Goal: Task Accomplishment & Management: Manage account settings

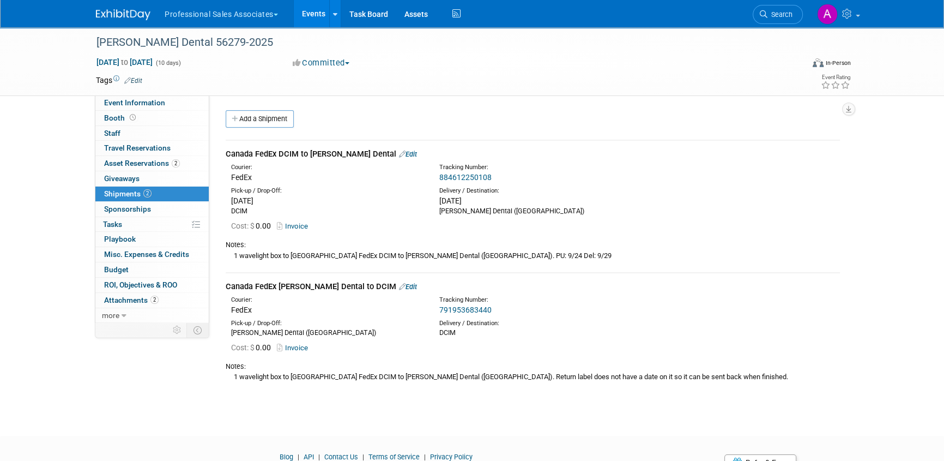
click at [274, 12] on button "Professional Sales Associates" at bounding box center [228, 12] width 128 height 24
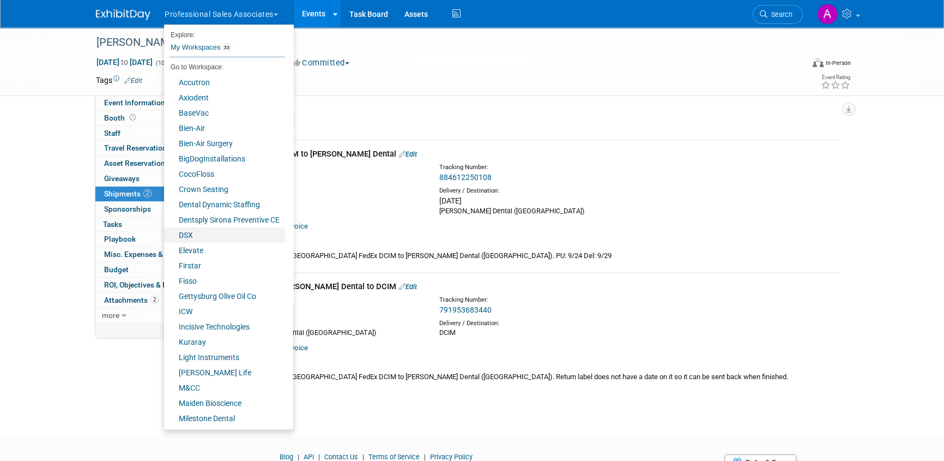
click at [194, 232] on link "DSX" at bounding box center [224, 234] width 121 height 15
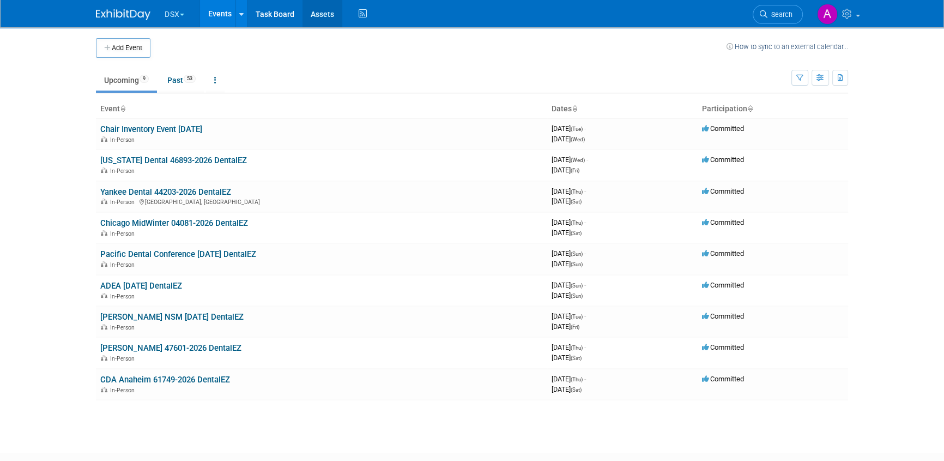
click at [321, 9] on link "Assets" at bounding box center [323, 13] width 40 height 27
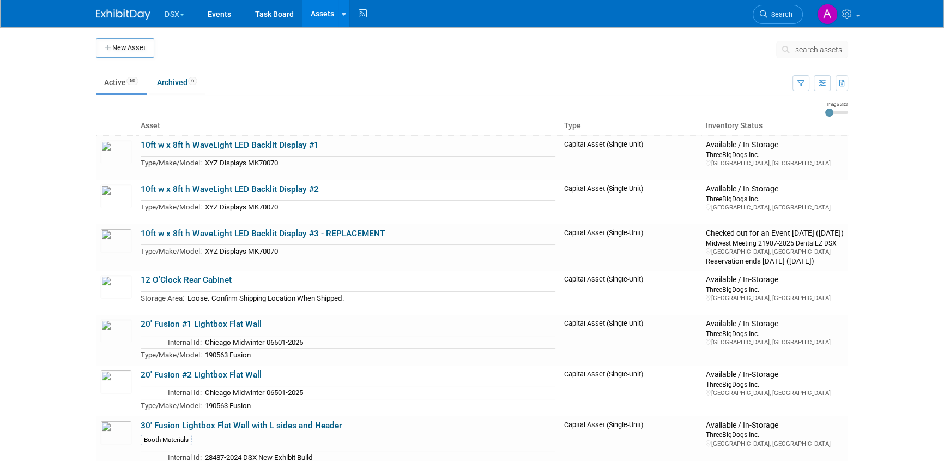
click at [816, 49] on span "search assets" at bounding box center [818, 49] width 47 height 9
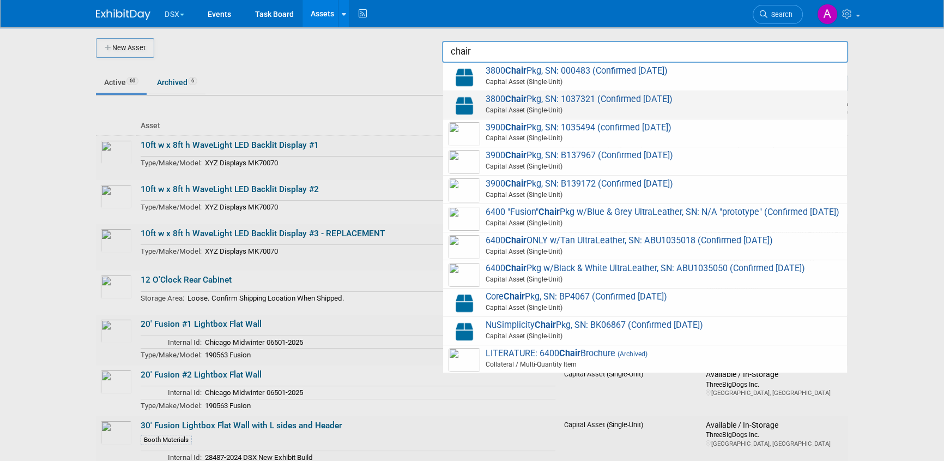
click at [609, 99] on span "3800 Chair Pkg, SN: 1037321 (Confirmed 1.23.25) Capital Asset (Single-Unit)" at bounding box center [645, 105] width 393 height 22
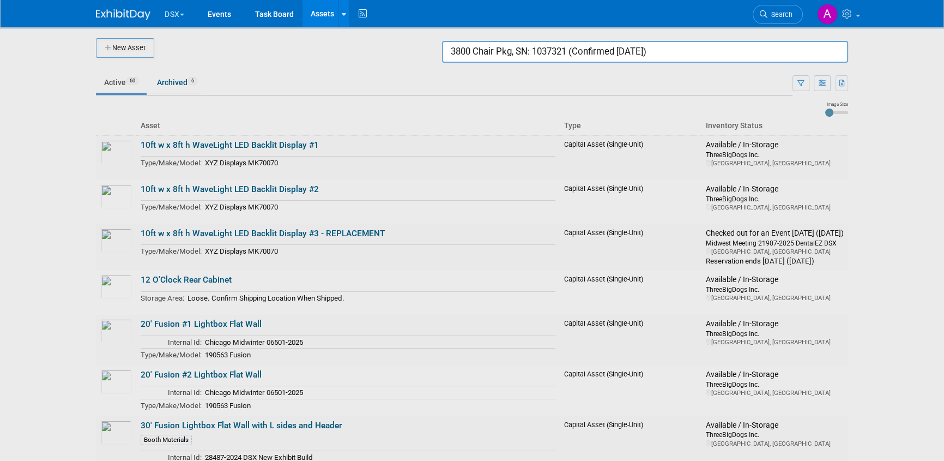
click at [696, 51] on input "3800 Chair Pkg, SN: 1037321 (Confirmed 1.23.25)" at bounding box center [645, 52] width 406 height 22
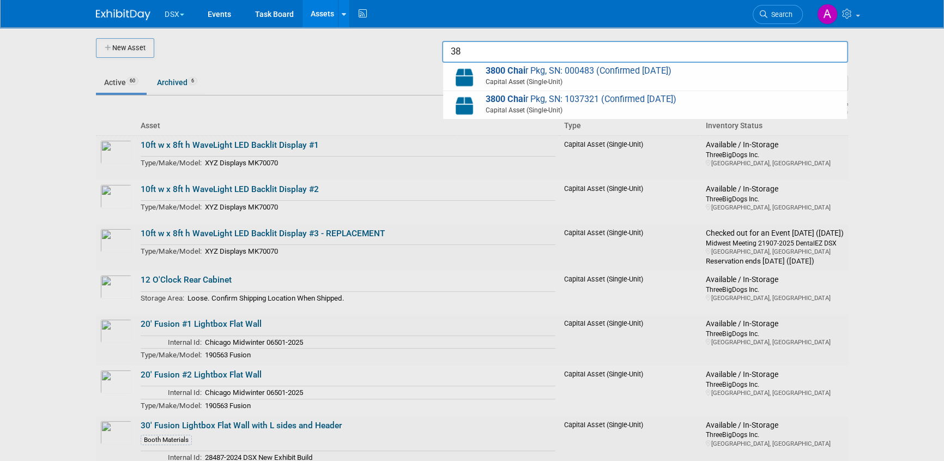
type input "3"
click at [602, 71] on span "3800 Chair Pkg, SN: 000483 (Confirmed 1.23.25) Capital Asset (Single-Unit)" at bounding box center [645, 76] width 393 height 22
type input "3800 Chair Pkg, SN: 000483 (Confirmed 1.23.25)"
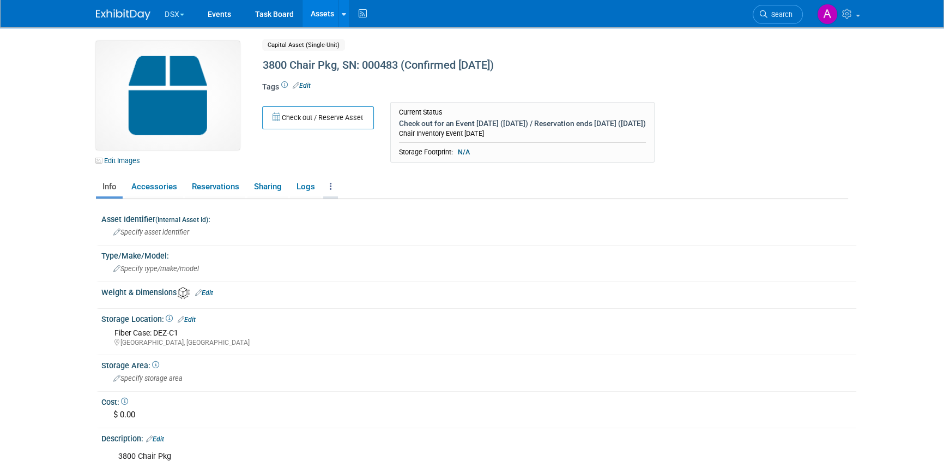
click at [328, 182] on link at bounding box center [330, 186] width 15 height 19
click at [381, 222] on link "Copy/Duplicate Asset" at bounding box center [370, 226] width 95 height 19
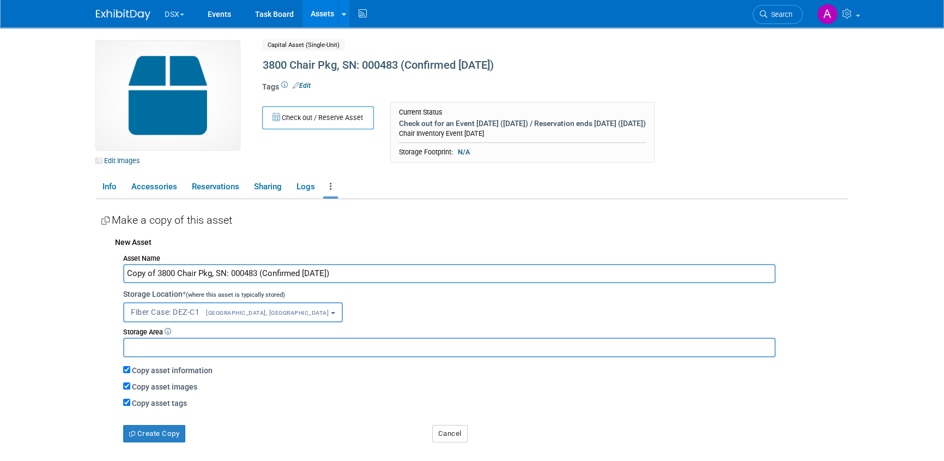
click at [256, 272] on input "Copy of 3800 Chair Pkg, SN: 000483 (Confirmed 1.23.25)" at bounding box center [449, 273] width 652 height 19
click at [157, 274] on input "Copy of 3800 Chair Pkg, SN: 1035288 (Confirmed 1.23.25)" at bounding box center [449, 273] width 652 height 19
type input "3800 Chair Pkg, SN: 1035288 (Confirmed [DATE])"
click at [255, 312] on button "Fiber Case: DEZ-C1 Los Angeles, CA" at bounding box center [233, 312] width 220 height 20
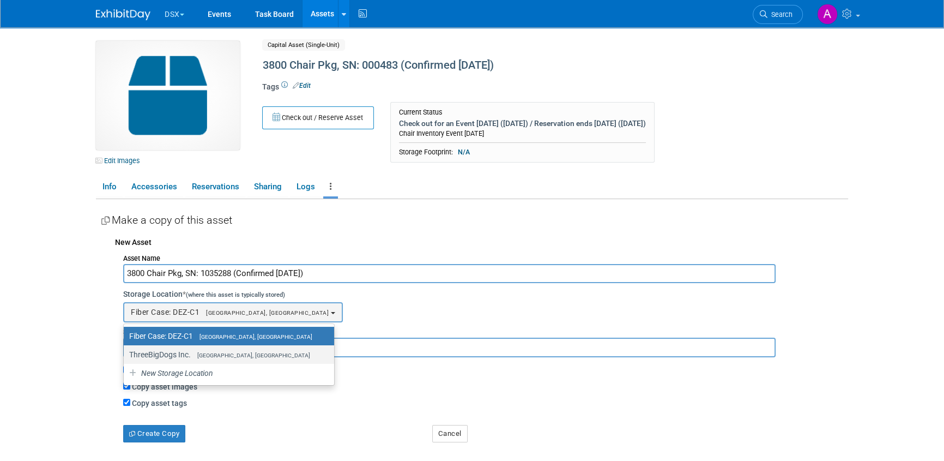
click at [221, 355] on span "[GEOGRAPHIC_DATA], [GEOGRAPHIC_DATA]" at bounding box center [250, 355] width 119 height 7
click at [125, 355] on input "ThreeBigDogs Inc. Gettysburg, PA" at bounding box center [121, 354] width 7 height 7
select select "11223699"
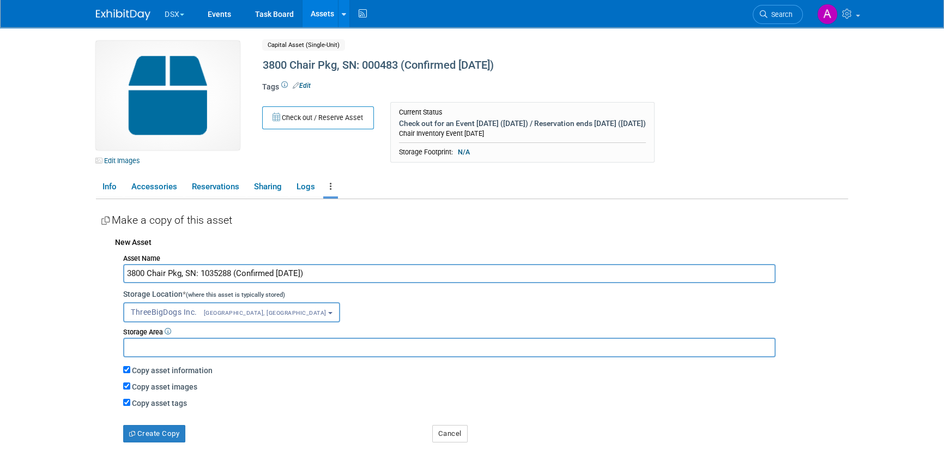
click at [325, 304] on div "Fiber Case: DEZ-C1<span style="font-size: 0.75em; padding-left: 12px;" > Los An…" at bounding box center [485, 312] width 725 height 20
click at [179, 430] on button "Create Copy" at bounding box center [154, 433] width 62 height 17
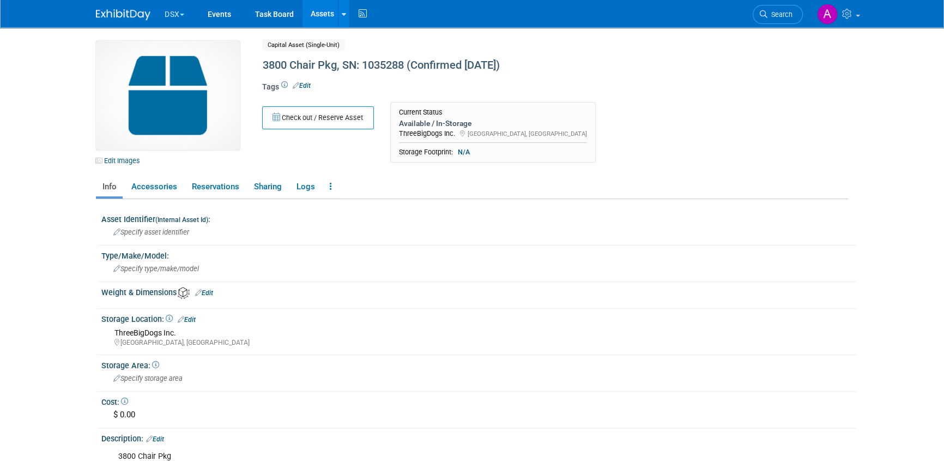
click at [329, 17] on link "Assets" at bounding box center [323, 13] width 40 height 27
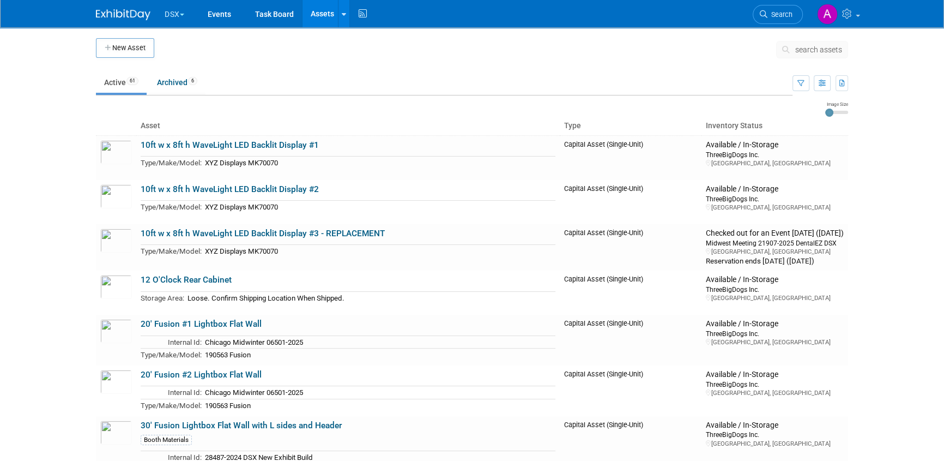
click at [809, 47] on span "search assets" at bounding box center [818, 49] width 47 height 9
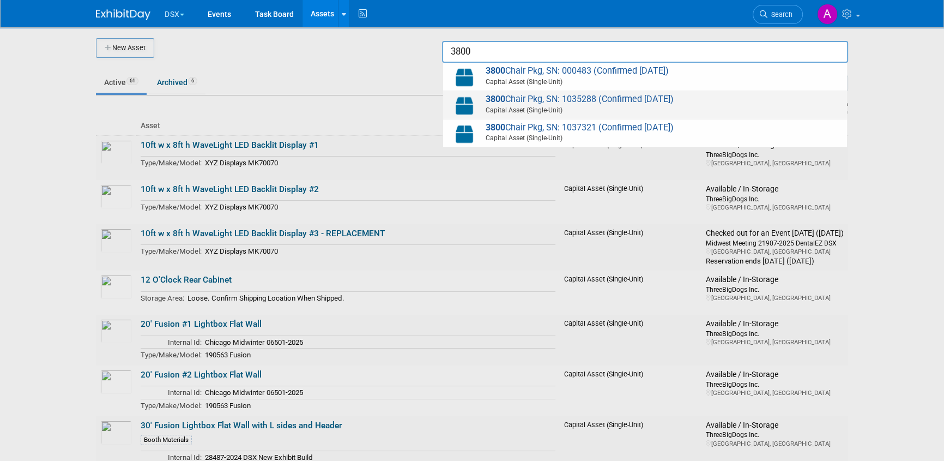
click at [587, 104] on span "3800 Chair Pkg, SN: 1035288 (Confirmed [DATE]) Capital Asset (Single-Unit)" at bounding box center [645, 105] width 393 height 22
type input "3800 Chair Pkg, SN: 1035288 (Confirmed [DATE])"
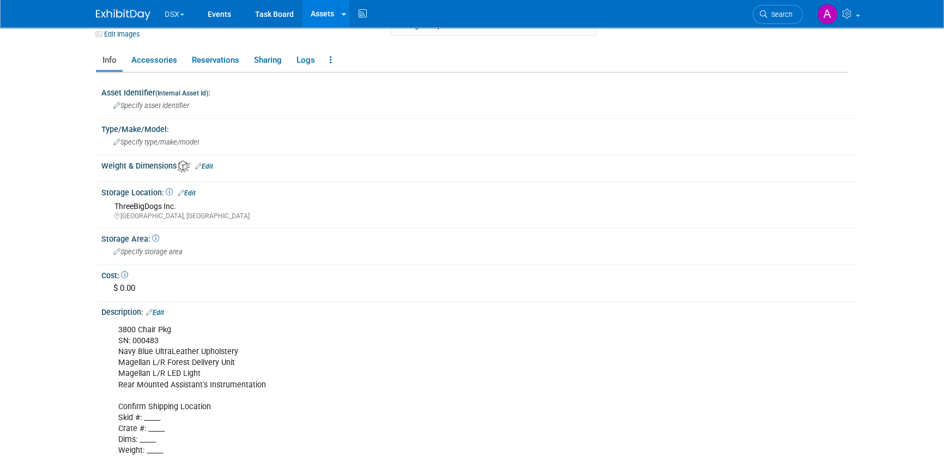
scroll to position [198, 0]
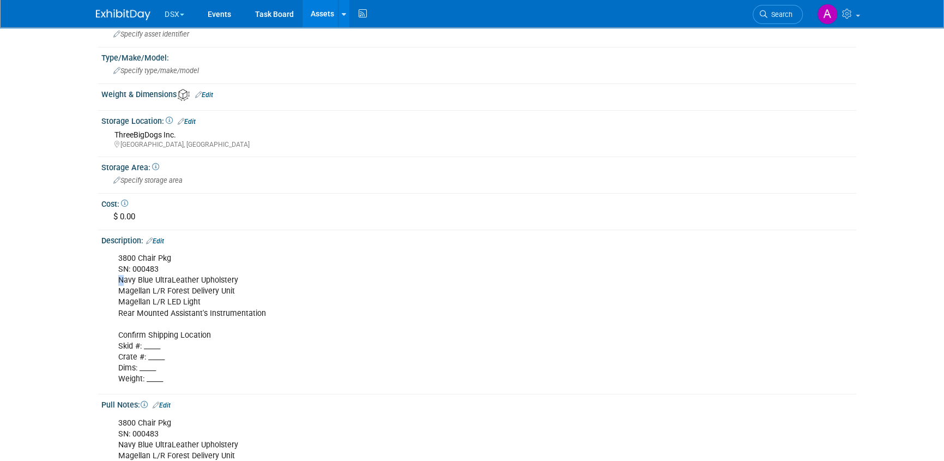
click at [121, 277] on div "3800 Chair Pkg SN: 000483 Navy Blue UltraLeather Upholstery Magellan L/R Forest…" at bounding box center [412, 318] width 603 height 142
drag, startPoint x: 152, startPoint y: 277, endPoint x: 120, endPoint y: 278, distance: 31.6
click at [120, 278] on div "3800 Chair Pkg SN: 000483 Navy Blue UltraLeather Upholstery Magellan L/R Forest…" at bounding box center [412, 318] width 603 height 142
drag, startPoint x: 195, startPoint y: 278, endPoint x: 119, endPoint y: 282, distance: 76.4
click at [119, 282] on div "3800 Chair Pkg SN: 000483 Navy Blue UltraLeather Upholstery Magellan L/R Forest…" at bounding box center [412, 318] width 603 height 142
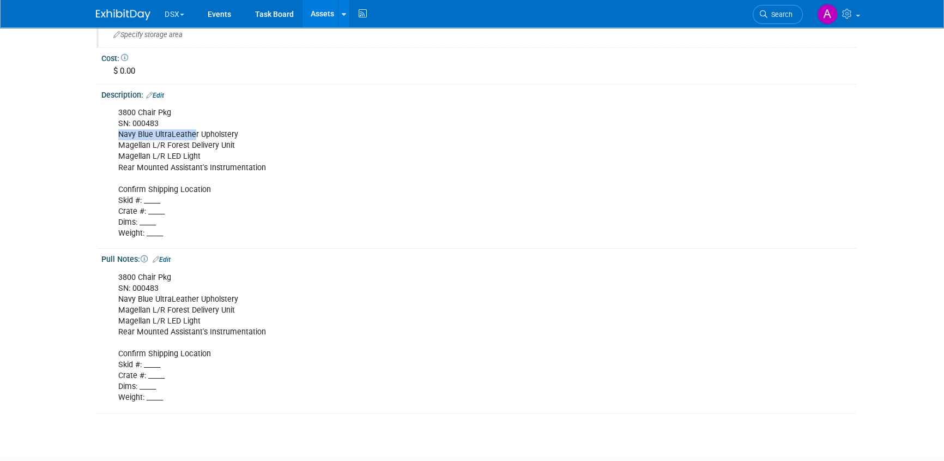
scroll to position [213, 0]
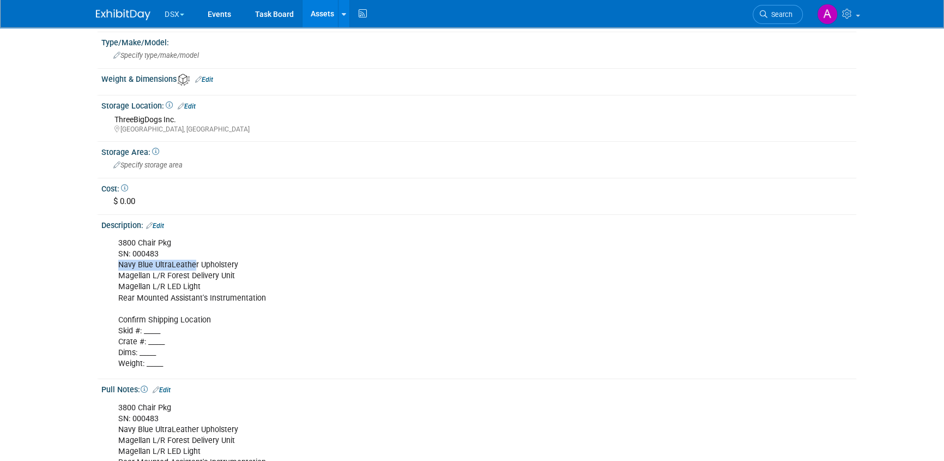
click at [158, 223] on link "Edit" at bounding box center [155, 226] width 18 height 8
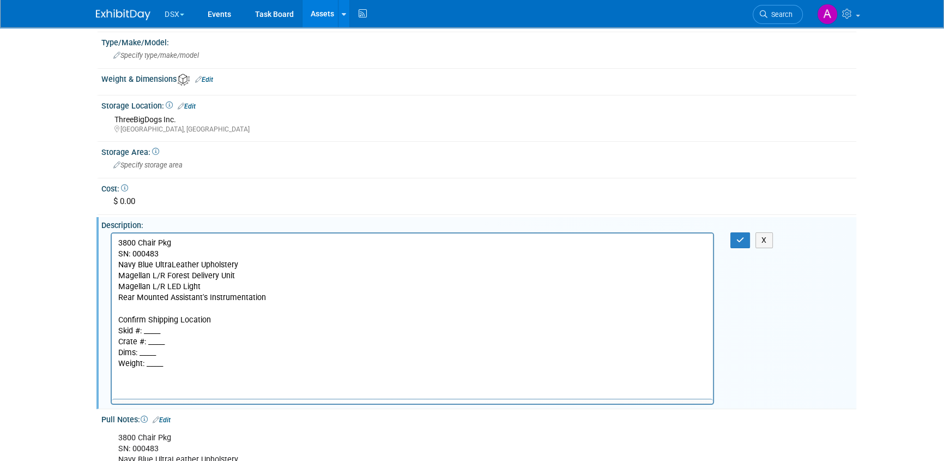
scroll to position [0, 0]
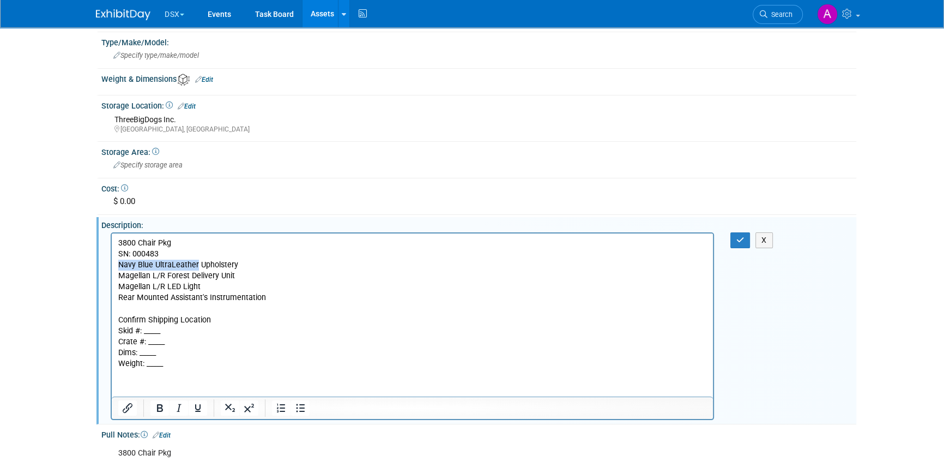
drag, startPoint x: 119, startPoint y: 263, endPoint x: 196, endPoint y: 263, distance: 77.4
click at [196, 263] on p "3800 Chair Pkg SN: 000483 Navy Blue UltraLeather Upholstery Magellan L/R Forest…" at bounding box center [412, 303] width 589 height 131
click at [127, 274] on p "3800 Chair Pkg SN: 000483 Black Standard Upholstery Magellan L/R Forest Deliver…" at bounding box center [412, 303] width 589 height 131
click at [214, 273] on p "3800 Chair Pkg SN: 000483 Black Standard Upholstery Fixed Forest Delivery Unit …" at bounding box center [412, 303] width 589 height 131
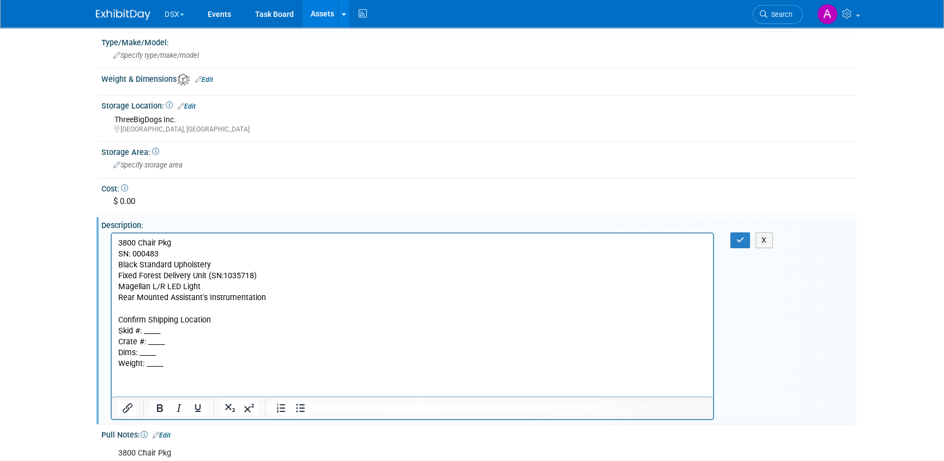
click at [129, 288] on p "3800 Chair Pkg SN: 000483 Black Standard Upholstery Fixed Forest Delivery Unit …" at bounding box center [412, 303] width 589 height 131
click at [150, 285] on p "3800 Chair Pkg SN: 000483 Black Standard Upholstery Fixed Forest Delivery Unit …" at bounding box center [412, 303] width 589 height 131
click at [241, 284] on p "3800 Chair Pkg SN: 000483 Black Standard Upholstery Fixed Forest Delivery Unit …" at bounding box center [412, 303] width 589 height 131
drag, startPoint x: 119, startPoint y: 297, endPoint x: 135, endPoint y: 300, distance: 16.0
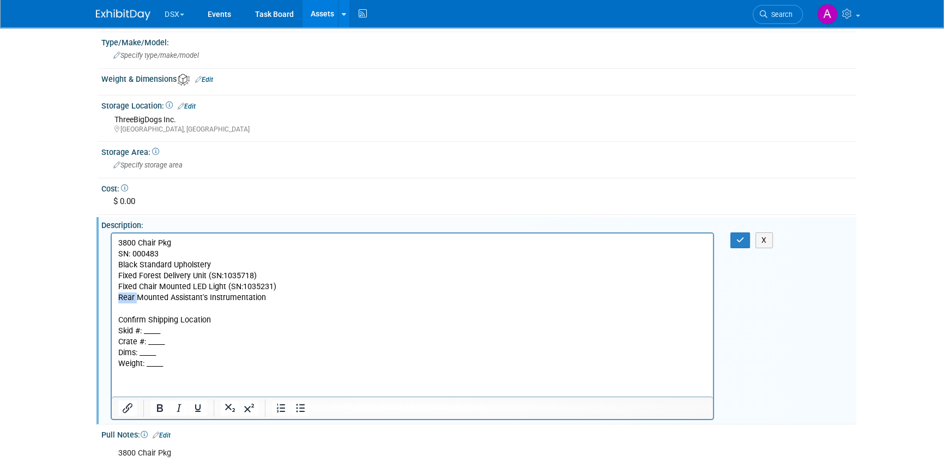
click at [135, 300] on p "3800 Chair Pkg SN: 000483 Black Standard Upholstery Fixed Forest Delivery Unit …" at bounding box center [412, 303] width 589 height 131
click at [299, 297] on p "3800 Chair Pkg SN: 000483 Black Standard Upholstery Fixed Forest Delivery Unit …" at bounding box center [412, 303] width 589 height 131
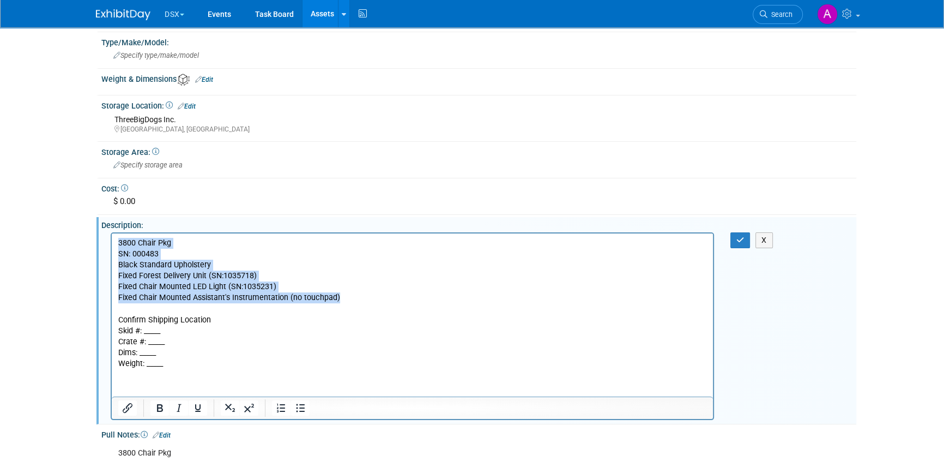
drag, startPoint x: 337, startPoint y: 297, endPoint x: 110, endPoint y: 245, distance: 233.0
click at [112, 245] on html "3800 Chair Pkg SN: 000483 Black Standard Upholstery Fixed Forest Delivery Unit …" at bounding box center [412, 301] width 601 height 136
click at [176, 259] on p "3800 Chair Pkg SN: 000483 Black Standard Upholstery Fixed Forest Delivery Unit …" at bounding box center [412, 303] width 589 height 131
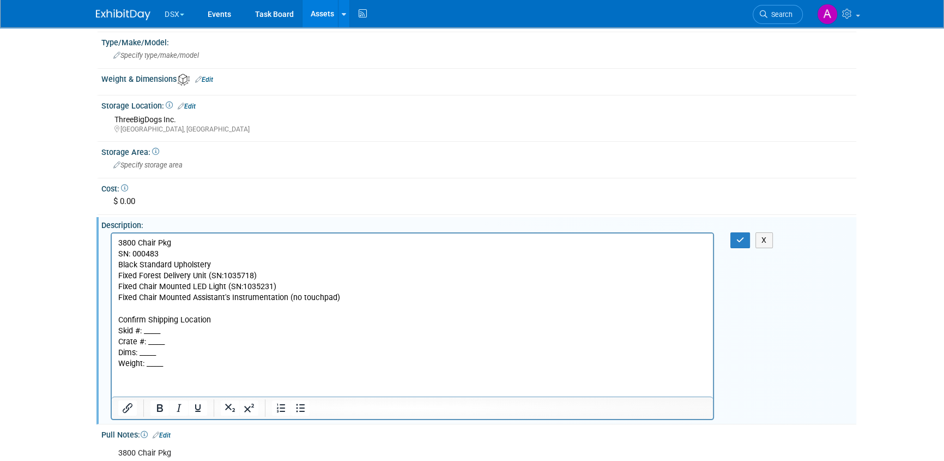
click at [148, 255] on p "3800 Chair Pkg SN: 000483 Black Standard Upholstery Fixed Forest Delivery Unit …" at bounding box center [412, 303] width 589 height 131
click at [342, 297] on p "3800 Chair Pkg SN: 1035288 Black Standard Upholstery Fixed Forest Delivery Unit…" at bounding box center [412, 303] width 589 height 131
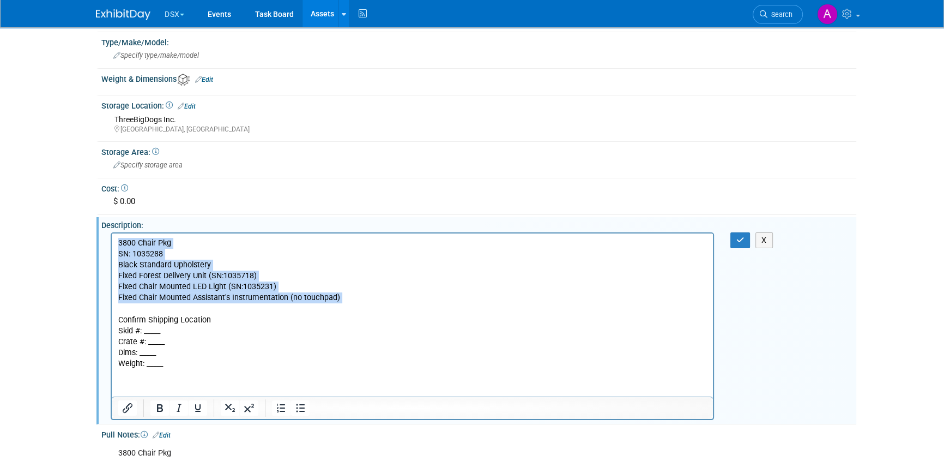
drag, startPoint x: 333, startPoint y: 309, endPoint x: 115, endPoint y: 246, distance: 226.3
click at [115, 246] on html "3800 Chair Pkg SN: 1035288 Black Standard Upholstery Fixed Forest Delivery Unit…" at bounding box center [412, 301] width 601 height 136
copy p "3800 Chair Pkg SN: 1035288 Black Standard Upholstery Fixed Forest Delivery Unit…"
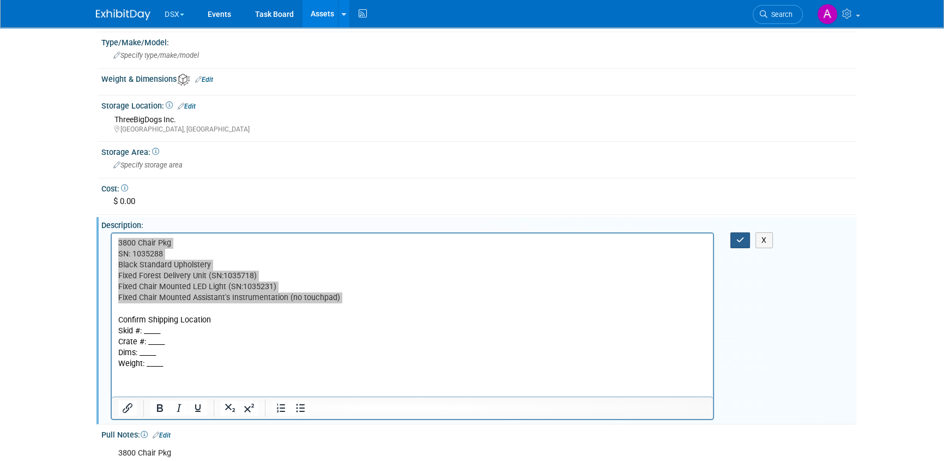
click at [733, 239] on button "button" at bounding box center [740, 240] width 20 height 16
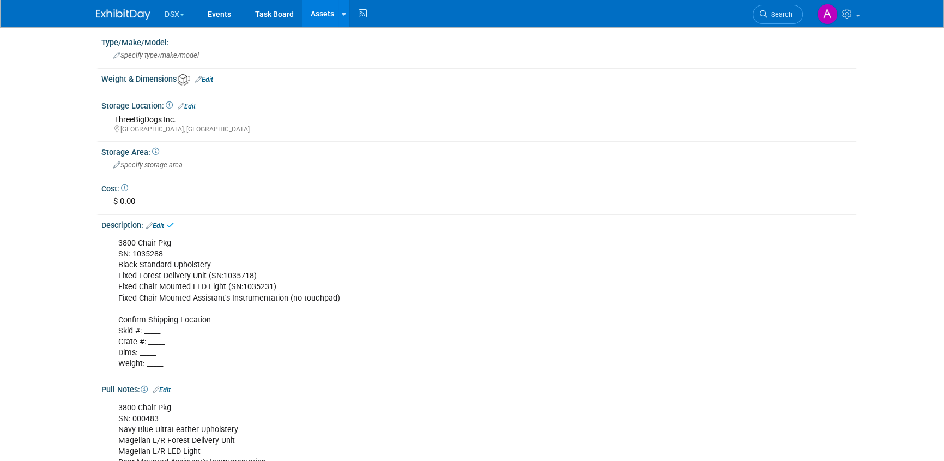
click at [170, 388] on link "Edit" at bounding box center [162, 390] width 18 height 8
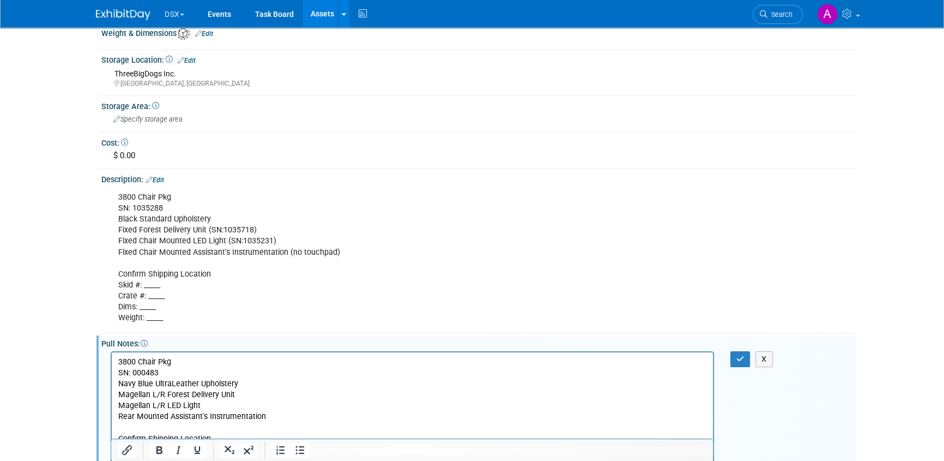
scroll to position [312, 0]
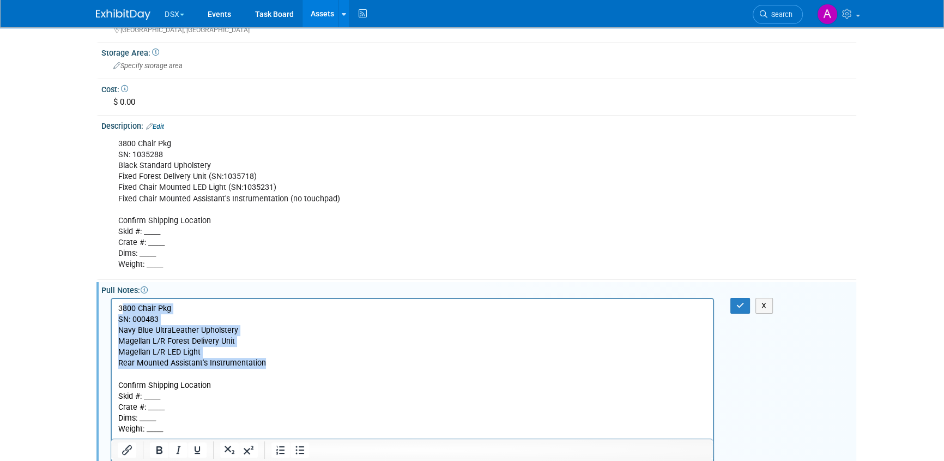
drag, startPoint x: 273, startPoint y: 362, endPoint x: 123, endPoint y: 306, distance: 160.1
click at [123, 306] on p "3800 Chair Pkg SN: 000483 Navy Blue UltraLeather Upholstery Magellan L/R Forest…" at bounding box center [412, 368] width 589 height 131
drag, startPoint x: 118, startPoint y: 305, endPoint x: 266, endPoint y: 365, distance: 159.9
click at [266, 365] on p "3800 Chair Pkg SN: 000483 Navy Blue UltraLeather Upholstery Magellan L/R Forest…" at bounding box center [412, 368] width 589 height 131
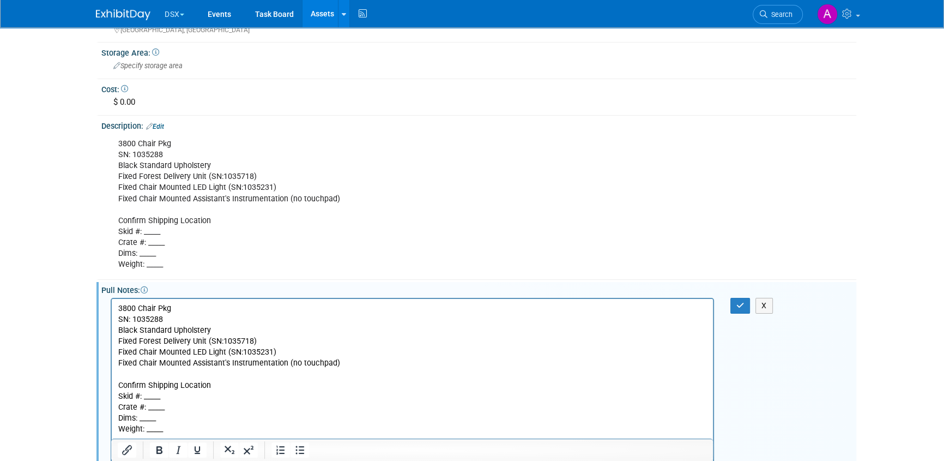
click at [222, 388] on p "3800 Chair Pkg SN: 1035288 Black Standard Upholstery Fixed Forest Delivery Unit…" at bounding box center [412, 368] width 589 height 131
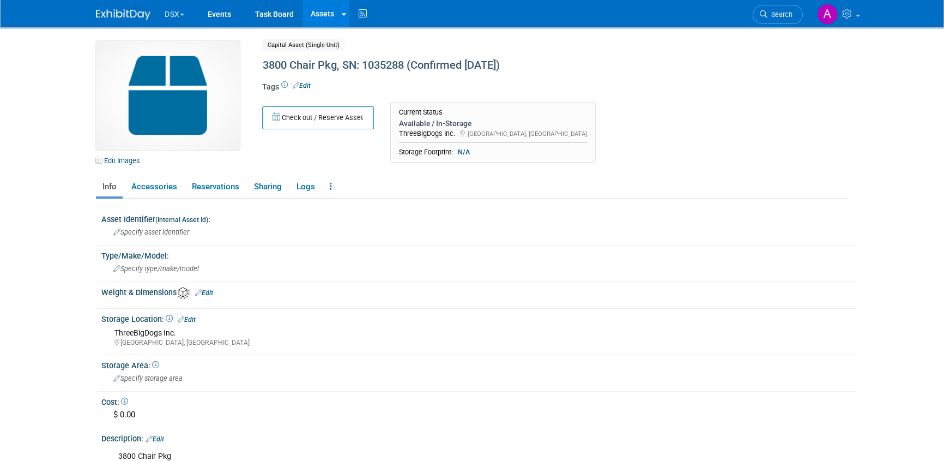
scroll to position [247, 0]
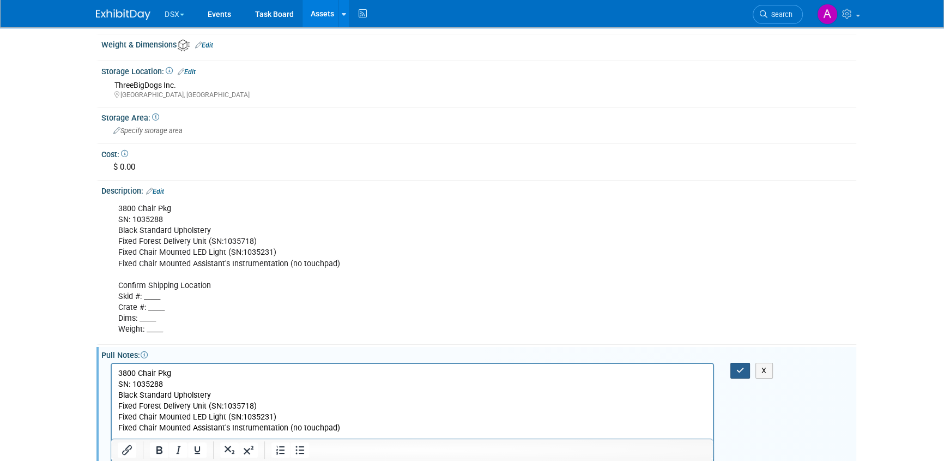
click at [741, 370] on icon "button" at bounding box center [740, 370] width 8 height 8
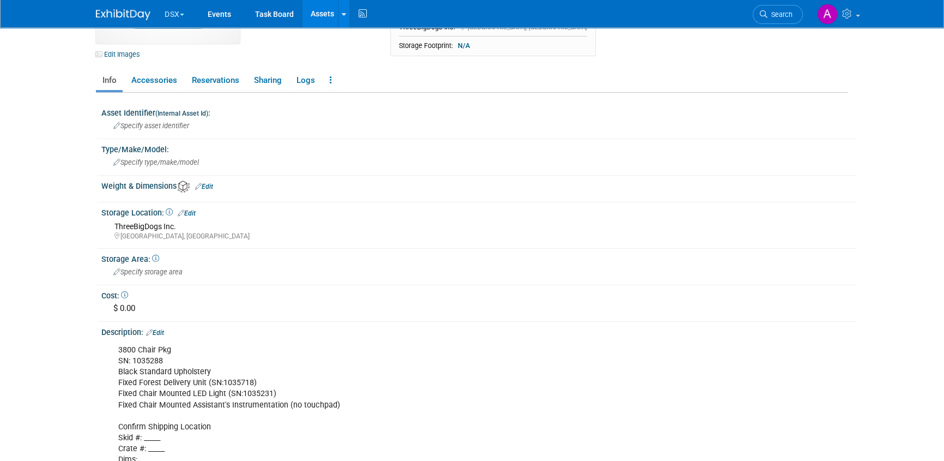
scroll to position [0, 0]
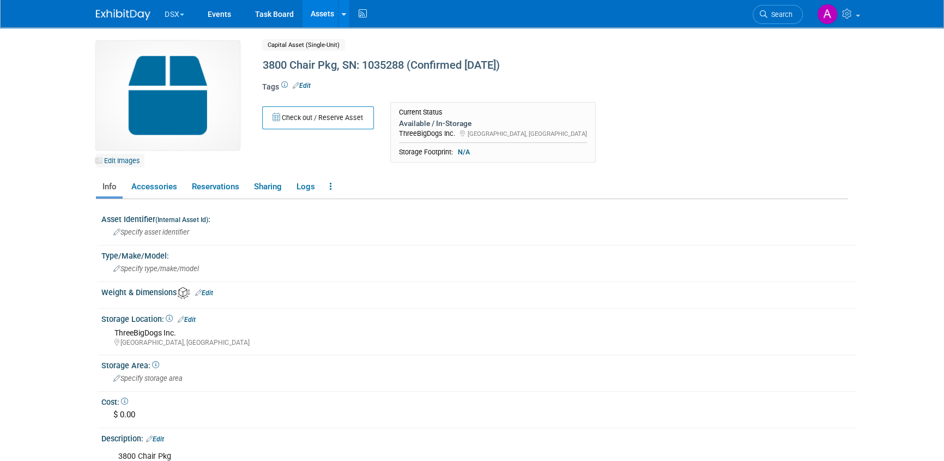
click at [130, 162] on link "Edit Images" at bounding box center [120, 161] width 49 height 14
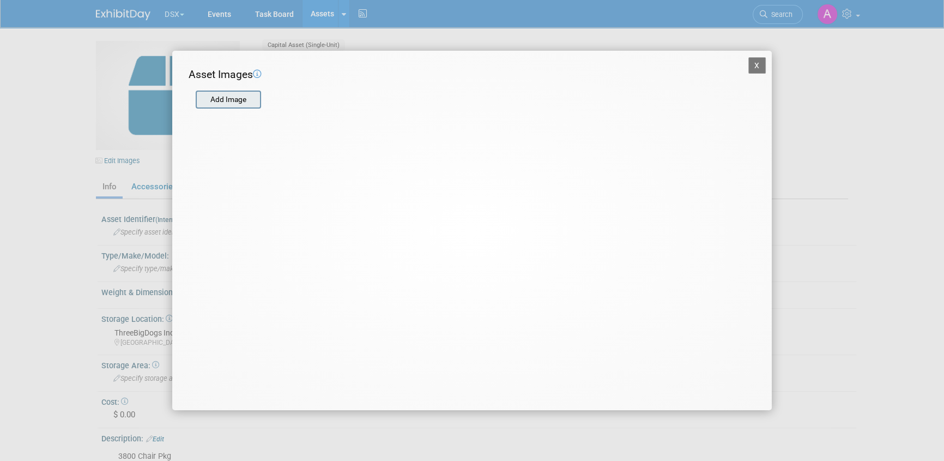
click at [208, 98] on input "file" at bounding box center [195, 100] width 130 height 16
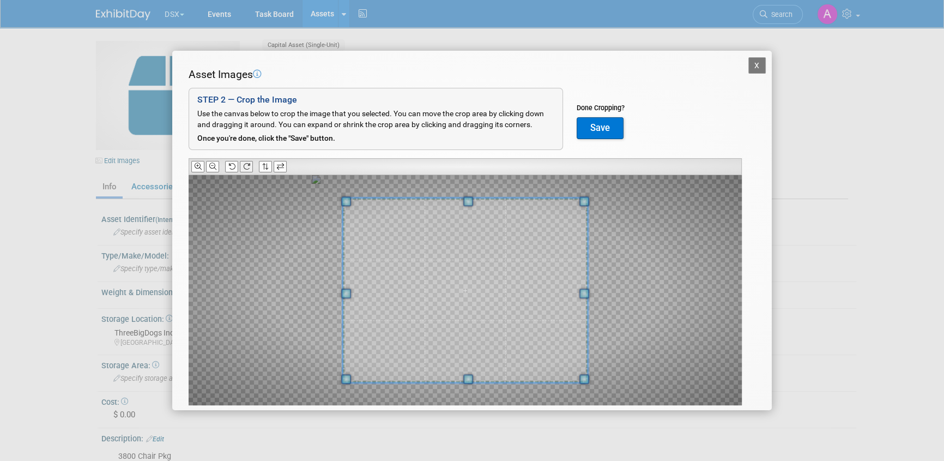
click at [250, 164] on icon at bounding box center [246, 166] width 7 height 7
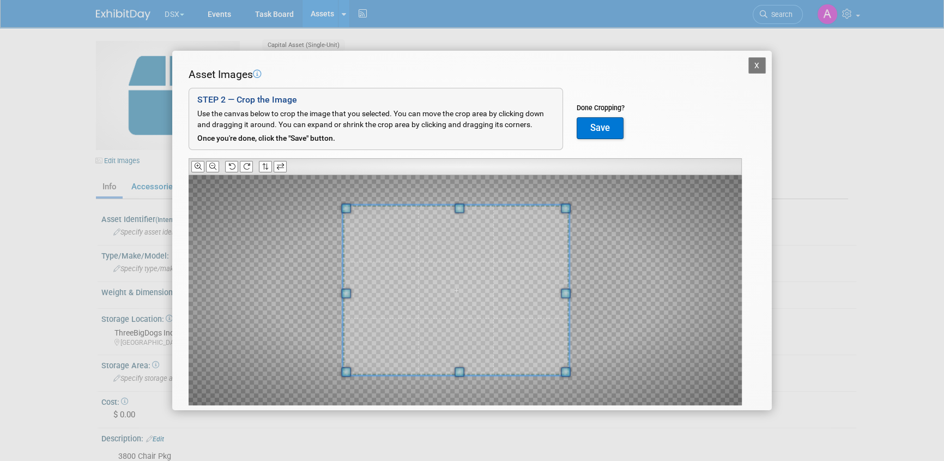
click at [568, 298] on div at bounding box center [456, 290] width 226 height 170
click at [571, 386] on div at bounding box center [465, 290] width 553 height 230
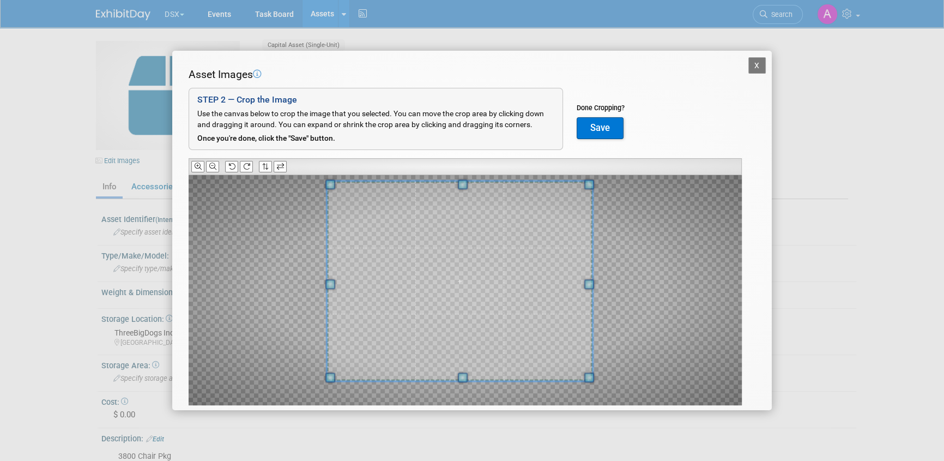
click at [462, 182] on span at bounding box center [463, 184] width 10 height 10
click at [605, 129] on button "Save" at bounding box center [600, 128] width 47 height 22
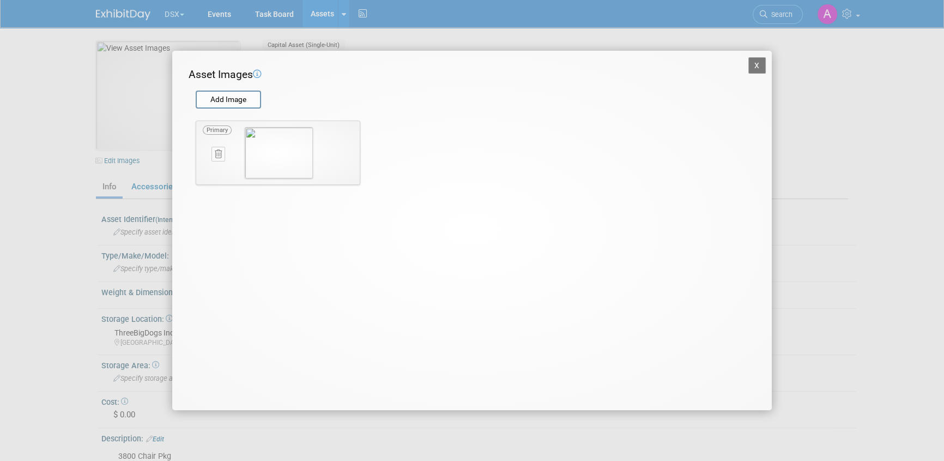
click at [755, 65] on button "X" at bounding box center [756, 65] width 17 height 16
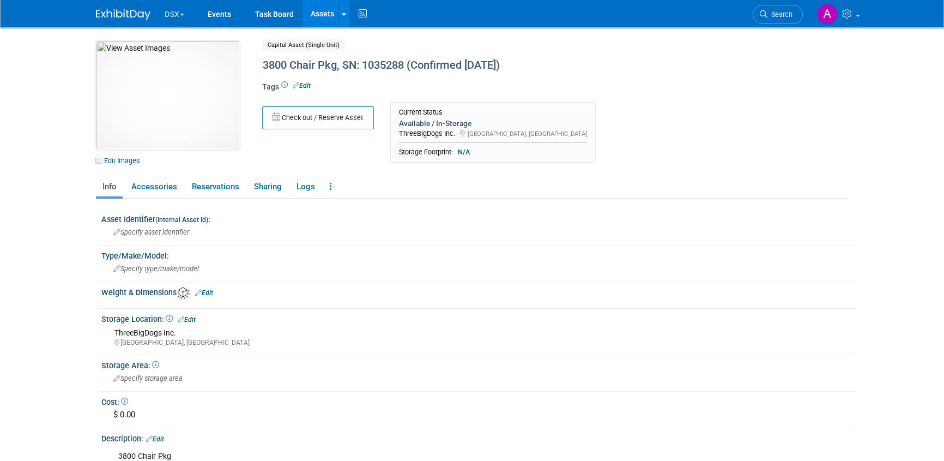
click at [575, 151] on div "Check out / Reserve Asset Current Status Available / In-Storage ThreeBigDogs In…" at bounding box center [510, 135] width 512 height 67
click at [208, 13] on link "Events" at bounding box center [220, 13] width 40 height 27
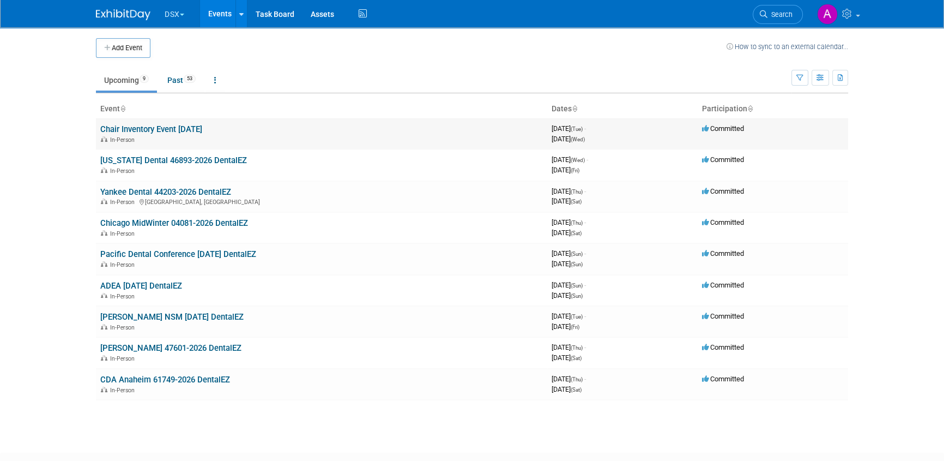
click at [128, 128] on link "Chair Inventory Event [DATE]" at bounding box center [151, 129] width 102 height 10
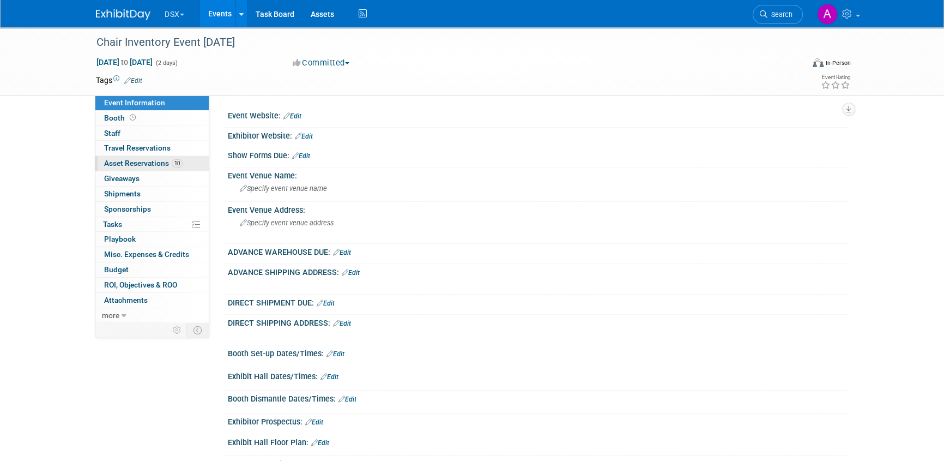
click at [160, 160] on span "Asset Reservations 10" at bounding box center [143, 163] width 78 height 9
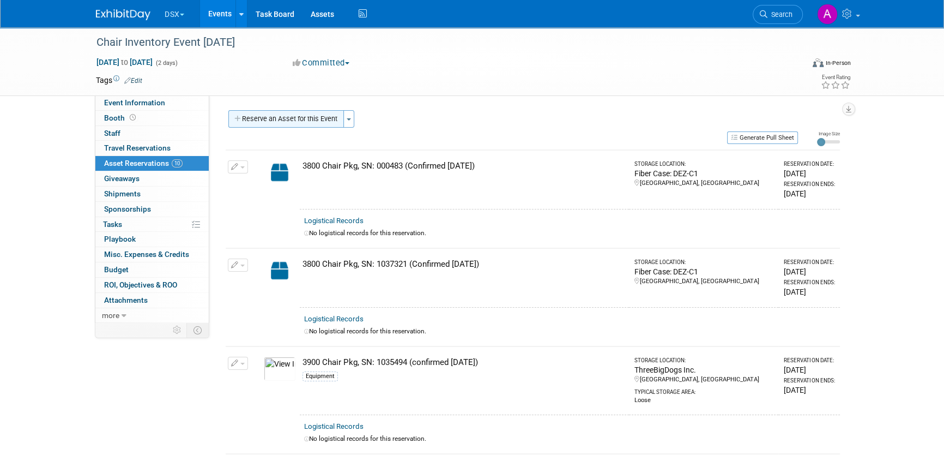
click at [282, 118] on button "Reserve an Asset for this Event" at bounding box center [286, 118] width 116 height 17
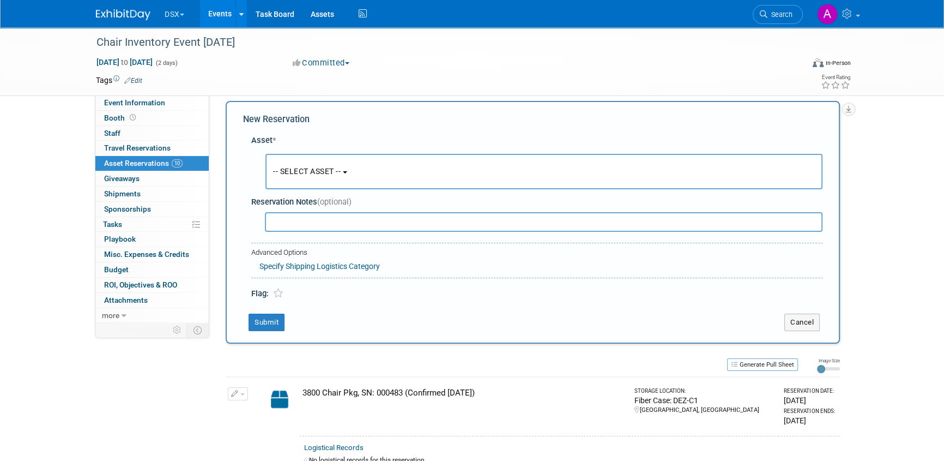
scroll to position [10, 0]
click at [331, 220] on input "text" at bounding box center [544, 221] width 558 height 20
click at [309, 171] on span "-- SELECT ASSET --" at bounding box center [307, 170] width 68 height 9
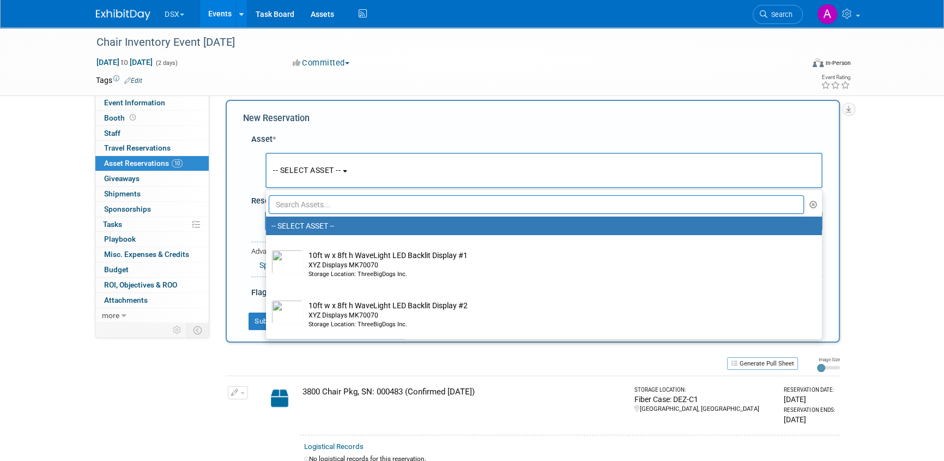
click at [304, 202] on input "text" at bounding box center [536, 204] width 535 height 19
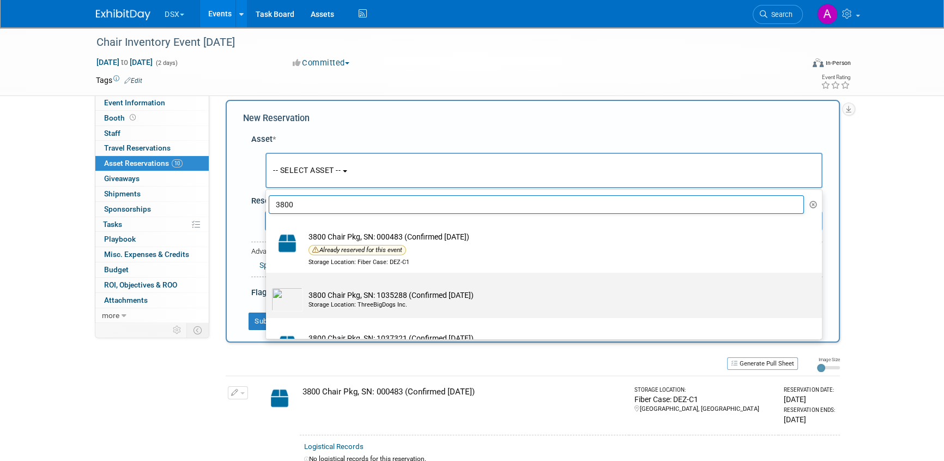
scroll to position [38, 0]
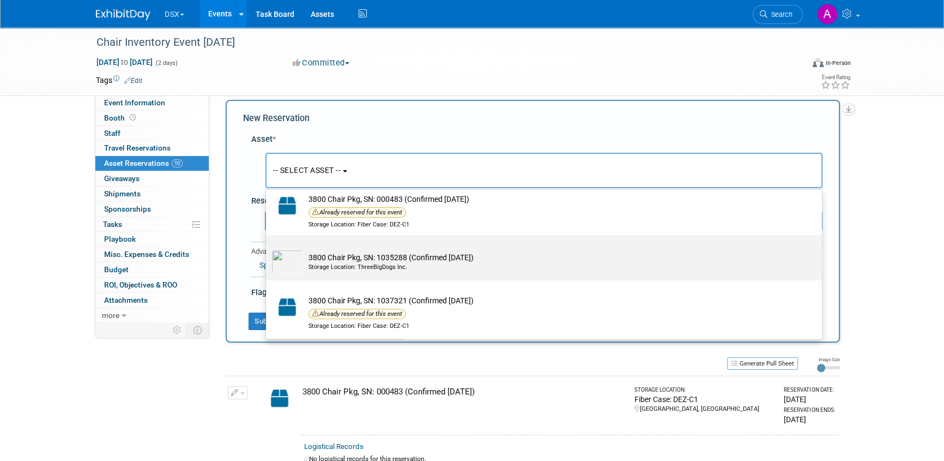
type input "3800"
click at [378, 261] on td "3800 Chair Pkg, SN: 1035288 (Confirmed 1.23.25) Storage Location: ThreeBigDogs …" at bounding box center [551, 262] width 497 height 24
click at [268, 248] on input "3800 Chair Pkg, SN: 1035288 (Confirmed 1.23.25) Storage Location: ThreeBigDogs …" at bounding box center [264, 244] width 7 height 7
select select "10729857"
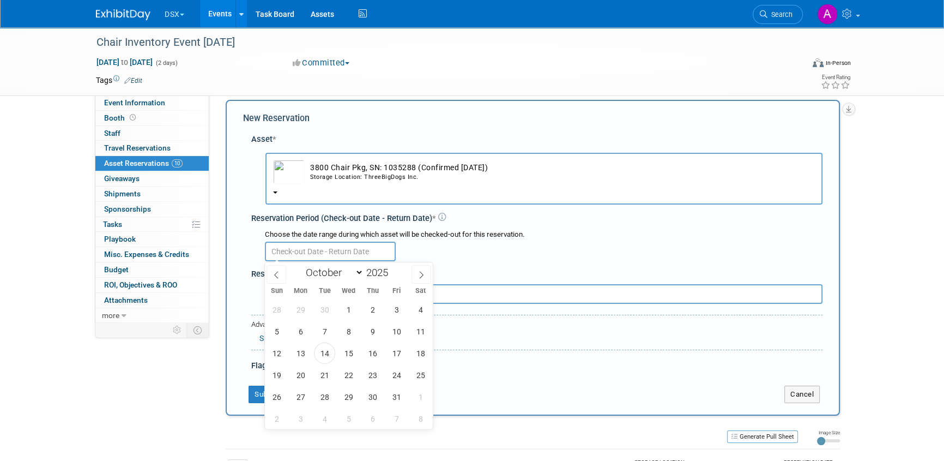
click at [302, 256] on input "text" at bounding box center [330, 251] width 131 height 20
click at [324, 349] on span "14" at bounding box center [324, 352] width 21 height 21
type input "Oct 14, 2025"
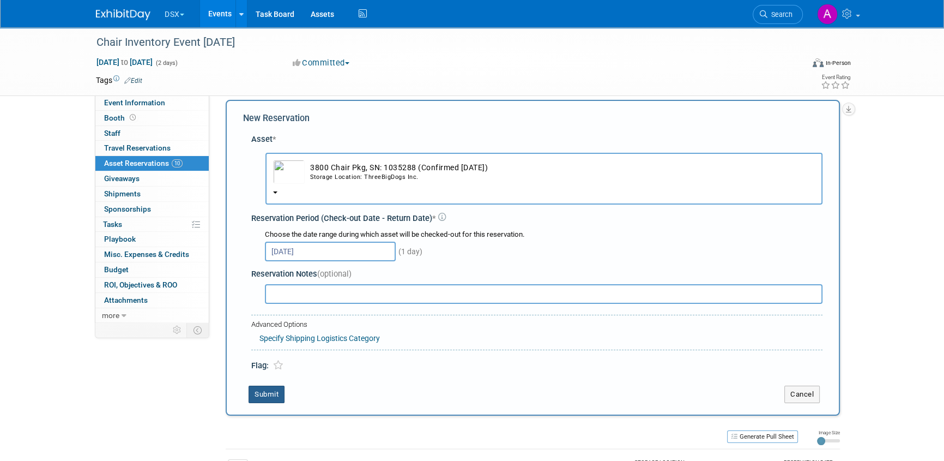
click at [273, 397] on button "Submit" at bounding box center [267, 393] width 36 height 17
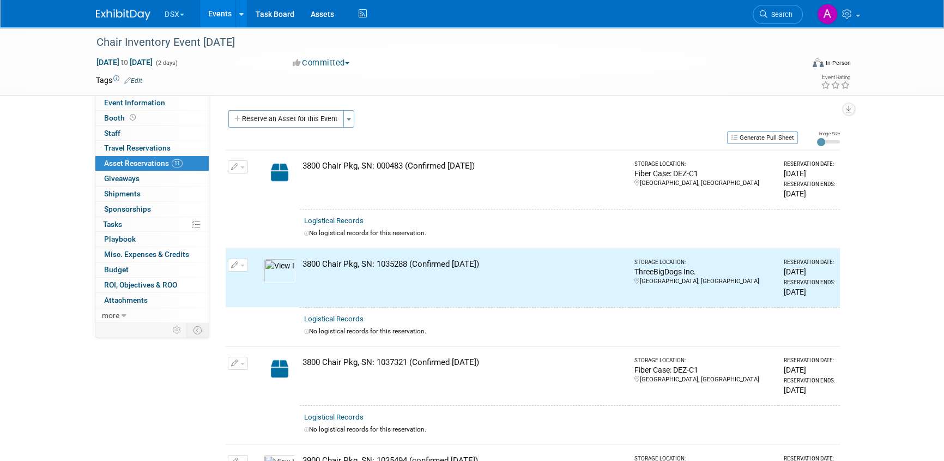
scroll to position [0, 0]
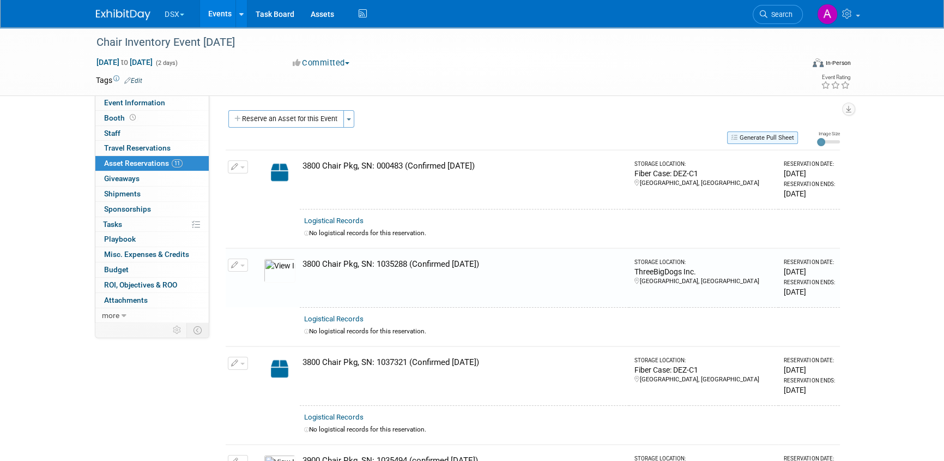
click at [772, 134] on button "Generate Pull Sheet" at bounding box center [762, 137] width 71 height 13
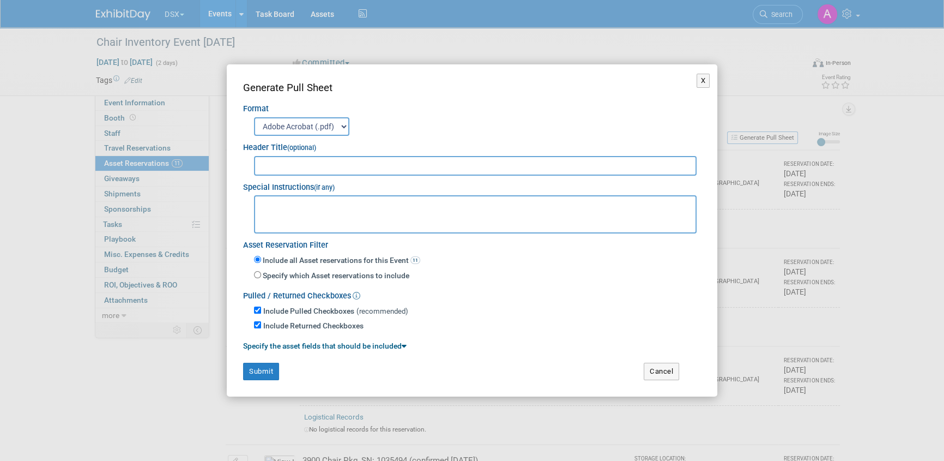
click at [279, 167] on input "text" at bounding box center [475, 166] width 443 height 20
type input "DentalEZ Chair Inventory List dated 10.14.25"
click at [295, 202] on textarea at bounding box center [475, 214] width 443 height 38
type textarea "A"
click at [267, 368] on button "Submit" at bounding box center [261, 370] width 36 height 17
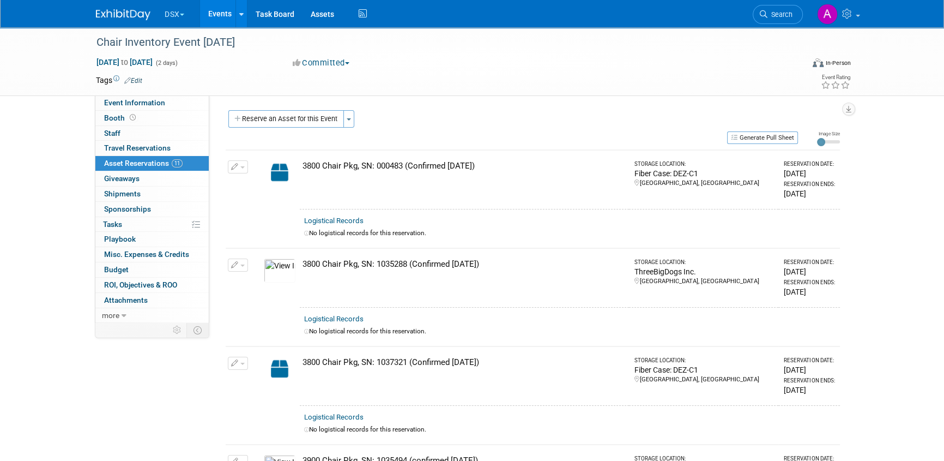
click at [173, 11] on button "DSX" at bounding box center [181, 12] width 34 height 24
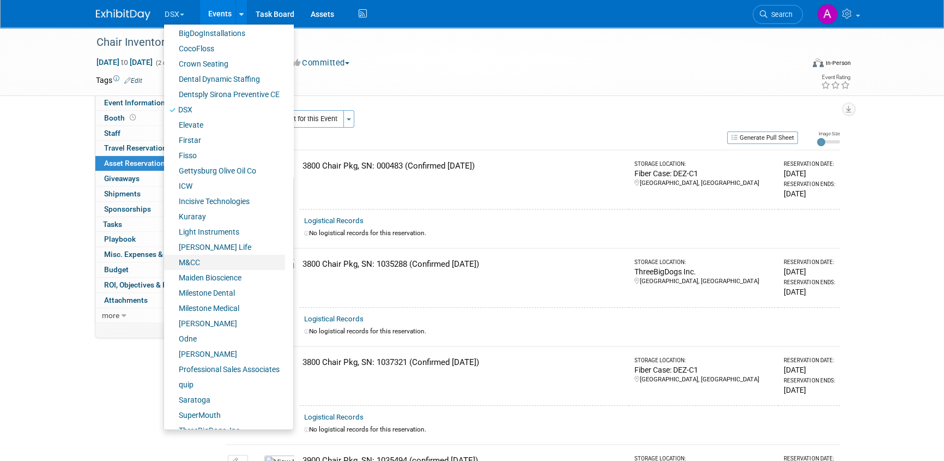
scroll to position [148, 0]
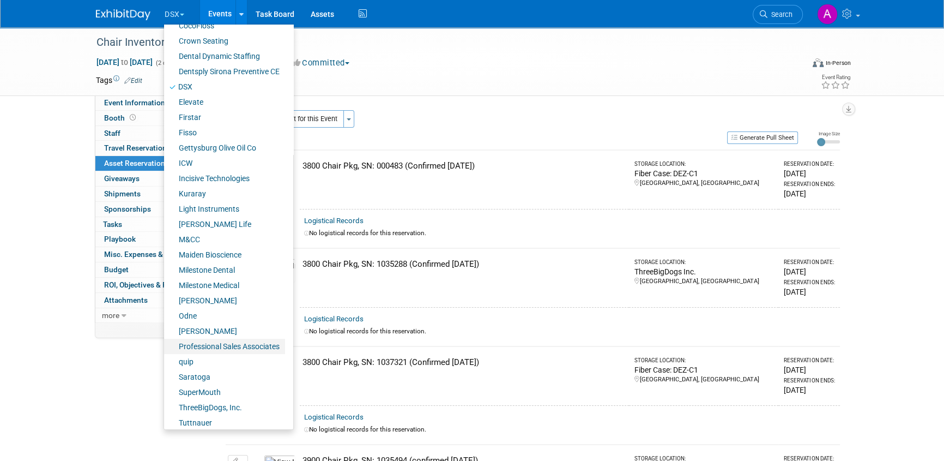
click at [199, 342] on link "Professional Sales Associates" at bounding box center [224, 345] width 121 height 15
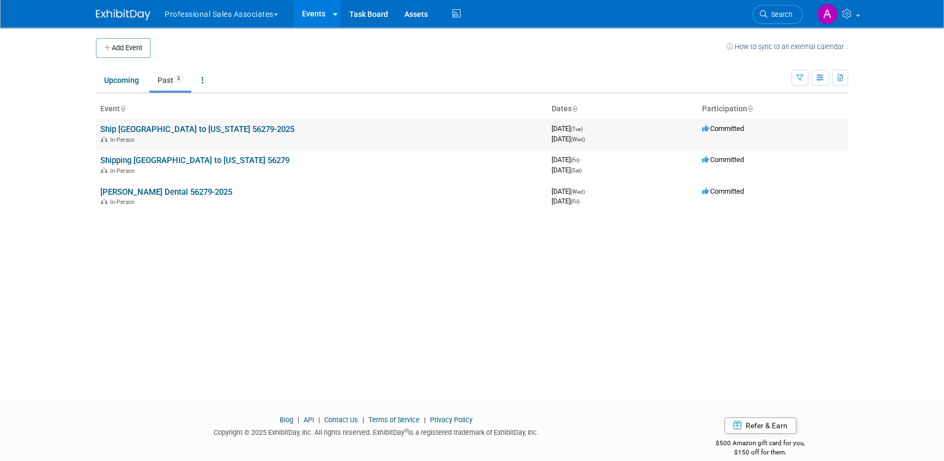
click at [162, 129] on link "Ship [GEOGRAPHIC_DATA] to [US_STATE] 56279-2025" at bounding box center [197, 129] width 194 height 10
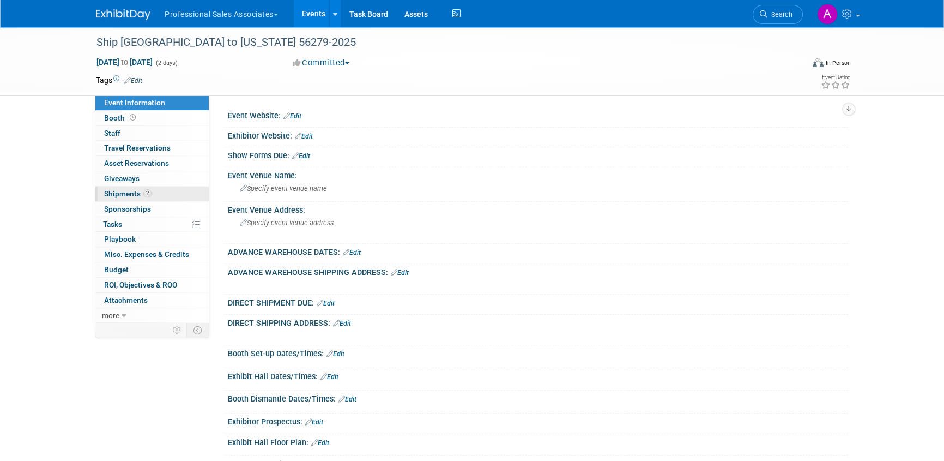
click at [129, 191] on span "Shipments 2" at bounding box center [127, 193] width 47 height 9
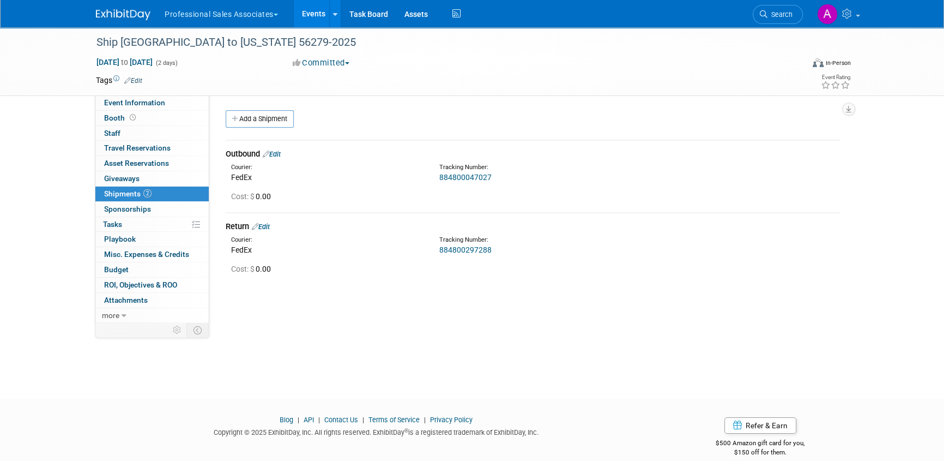
click at [452, 174] on link "884800047027" at bounding box center [465, 177] width 52 height 9
